Goal: Information Seeking & Learning: Learn about a topic

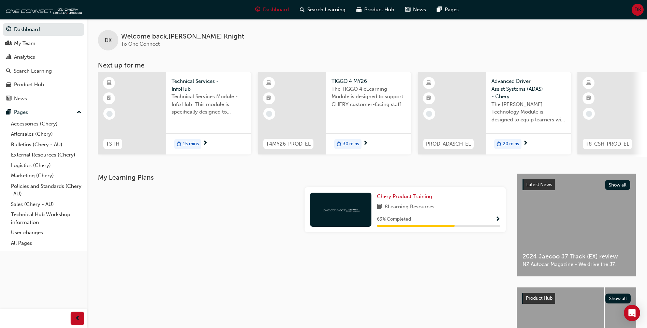
click at [186, 141] on span "15 mins" at bounding box center [191, 144] width 16 height 8
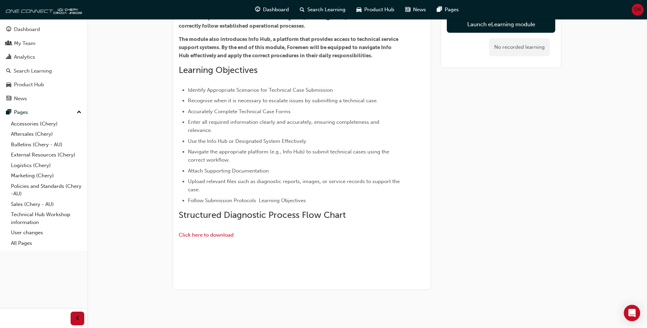
scroll to position [34, 0]
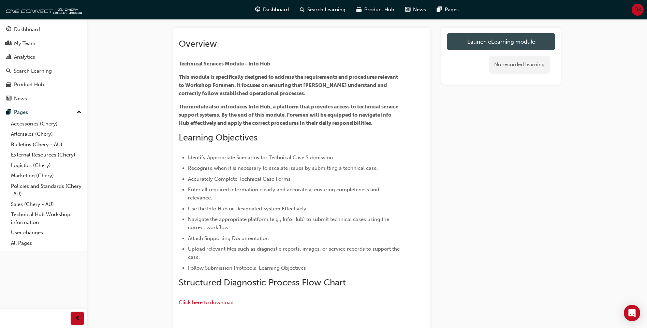
click at [491, 44] on link "Launch eLearning module" at bounding box center [501, 41] width 108 height 17
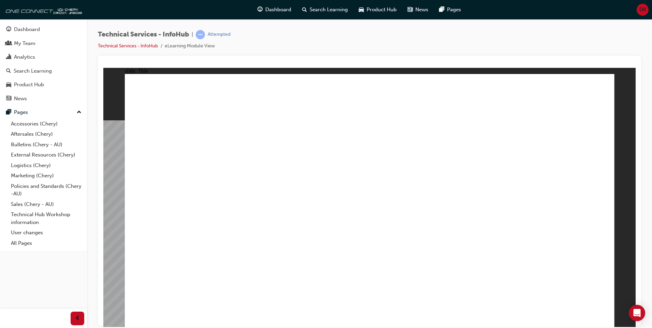
click at [45, 27] on div "Dashboard" at bounding box center [43, 29] width 75 height 9
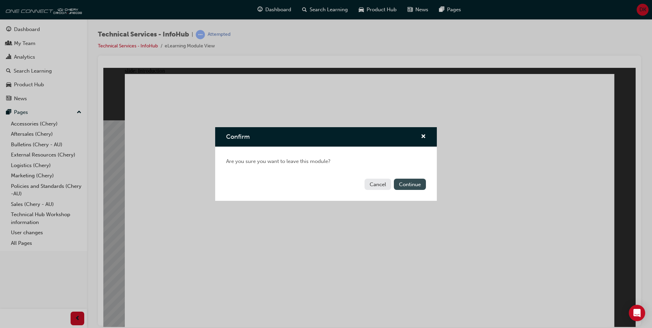
click at [411, 185] on button "Continue" at bounding box center [410, 184] width 32 height 11
